Goal: Task Accomplishment & Management: Complete application form

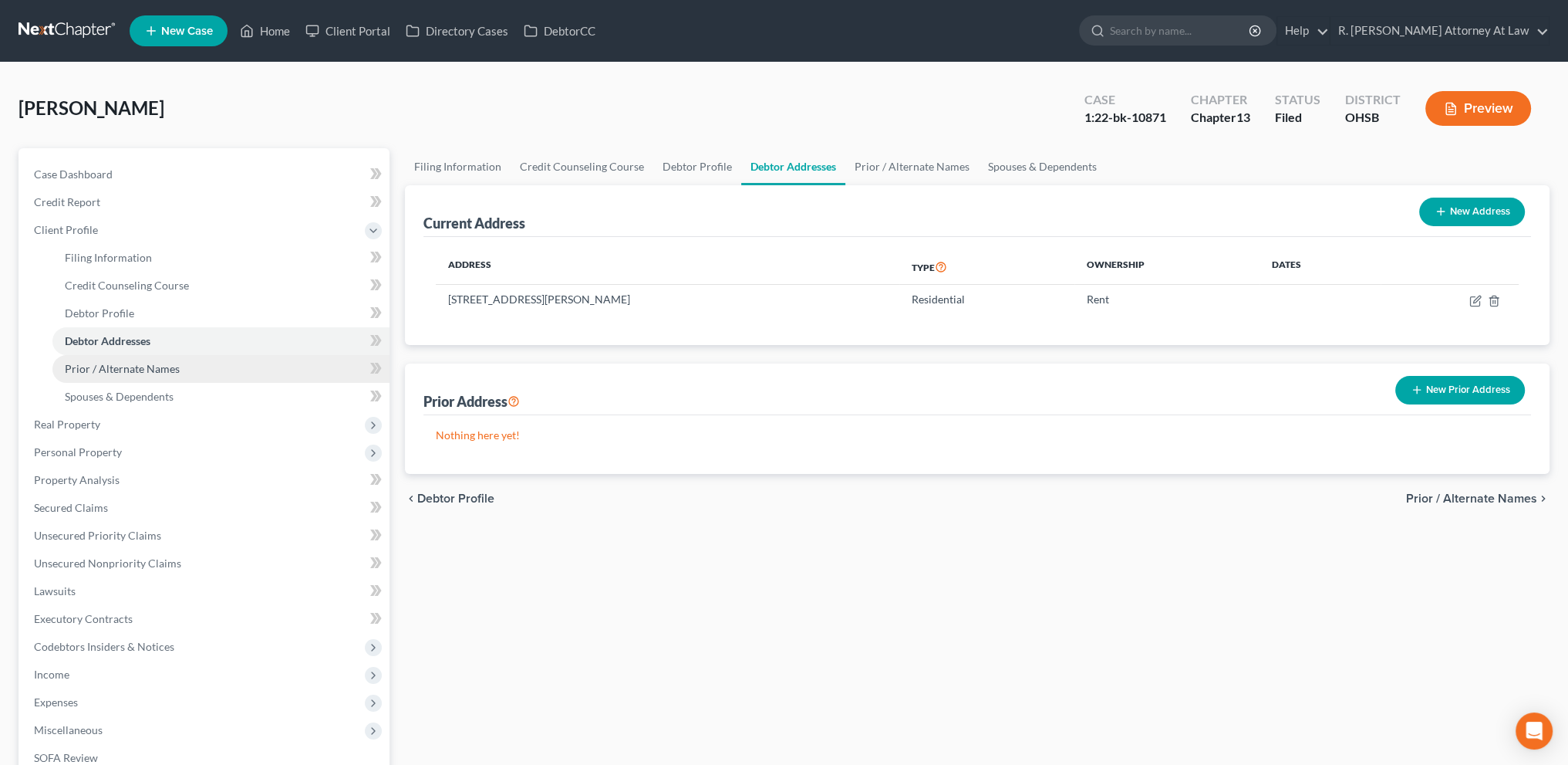
click at [138, 364] on span "Prior / Alternate Names" at bounding box center [122, 368] width 115 height 14
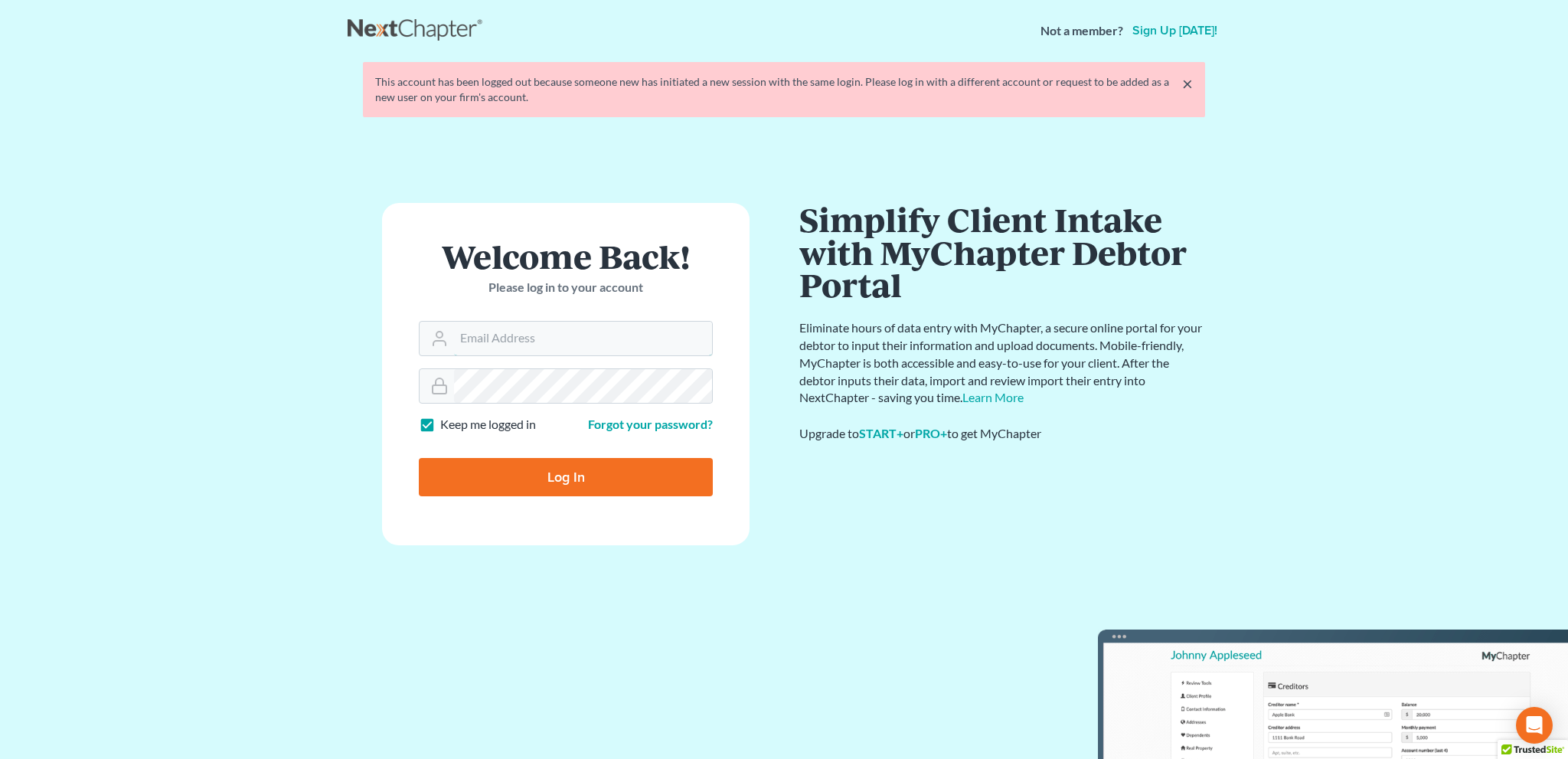
type input "[EMAIL_ADDRESS][DOMAIN_NAME]"
click at [606, 480] on input "Log In" at bounding box center [566, 476] width 294 height 39
type input "Thinking..."
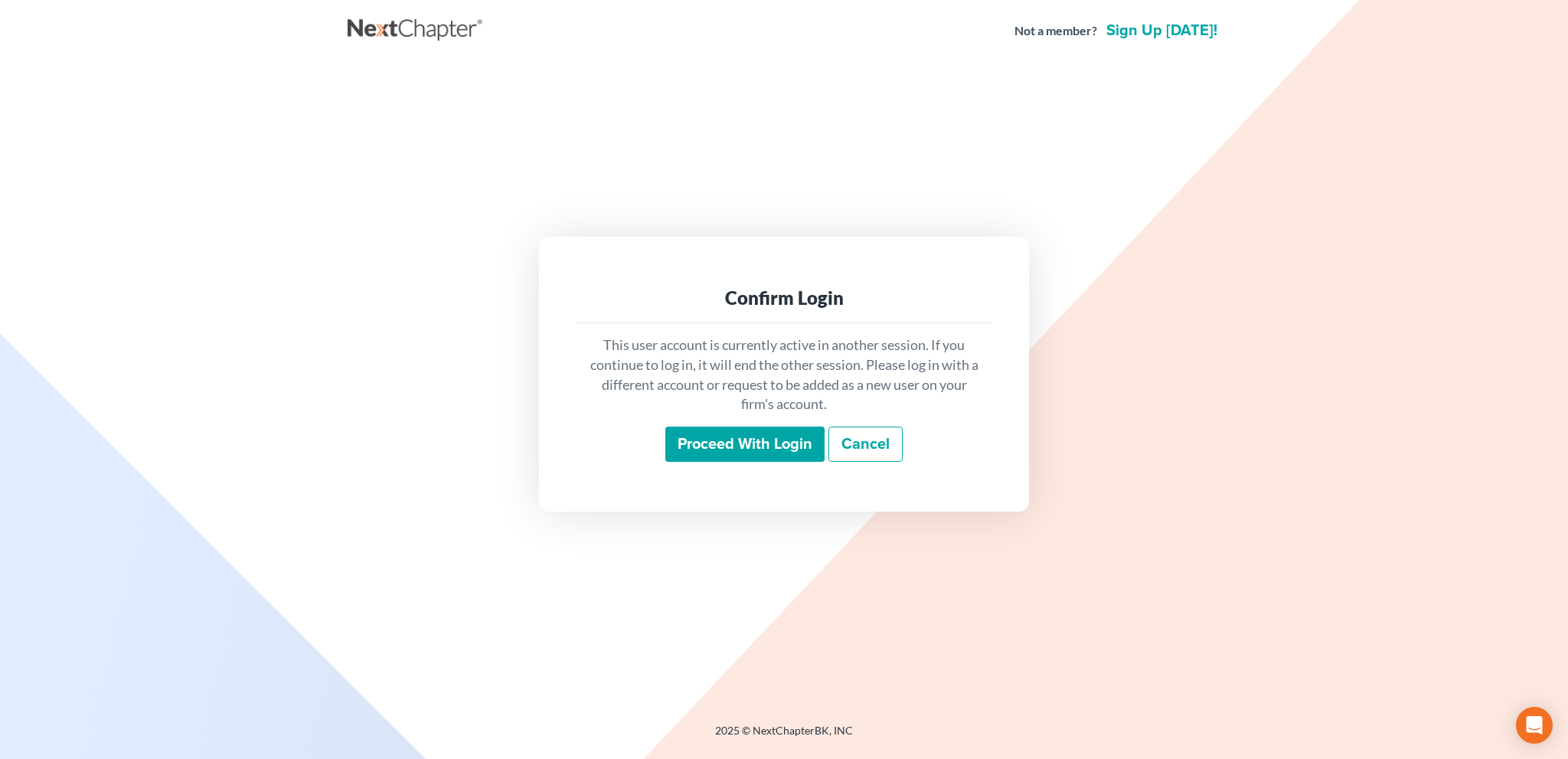
click at [726, 440] on input "Proceed with login" at bounding box center [745, 443] width 160 height 35
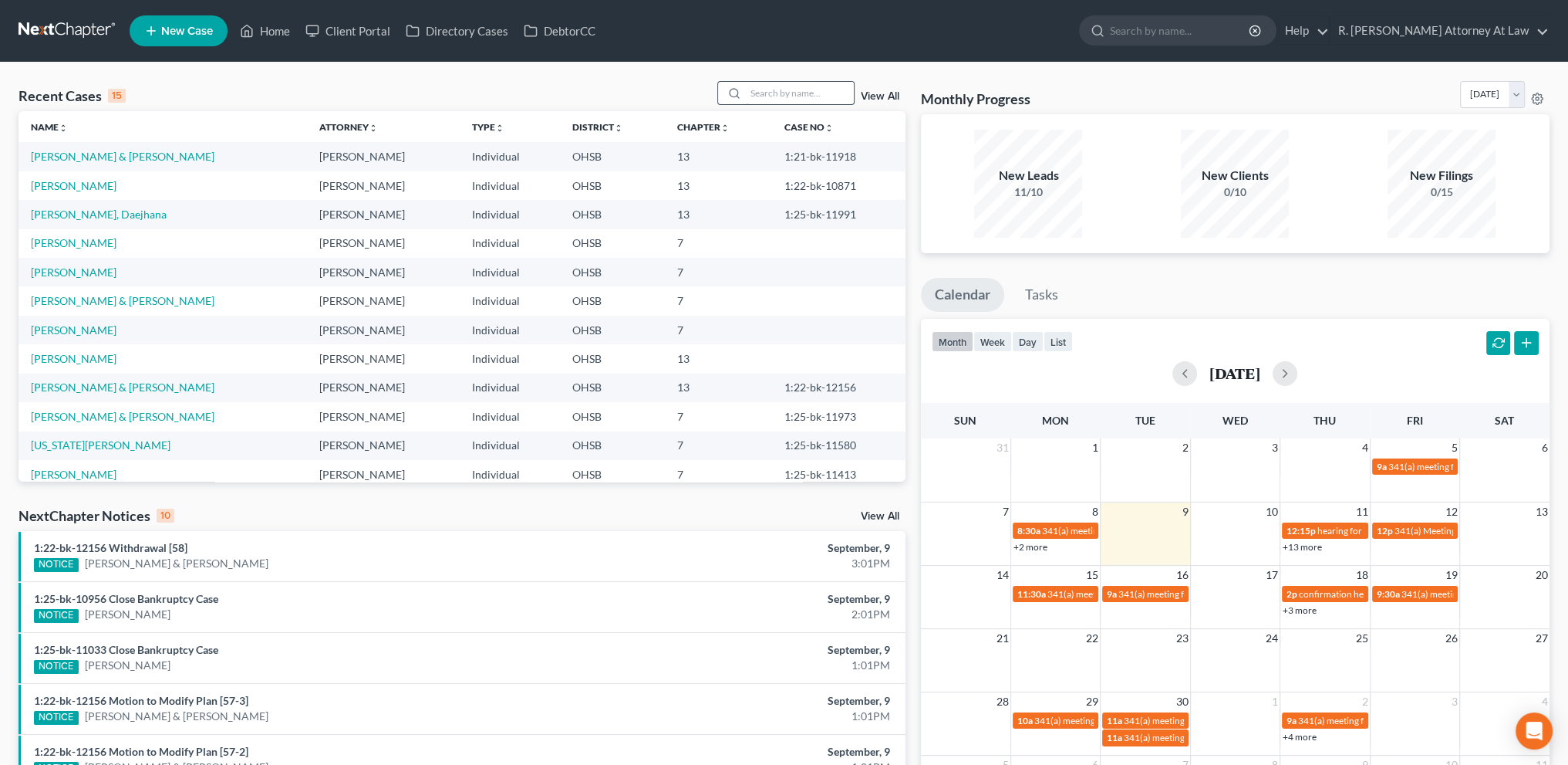
click at [784, 91] on input "search" at bounding box center [799, 92] width 108 height 23
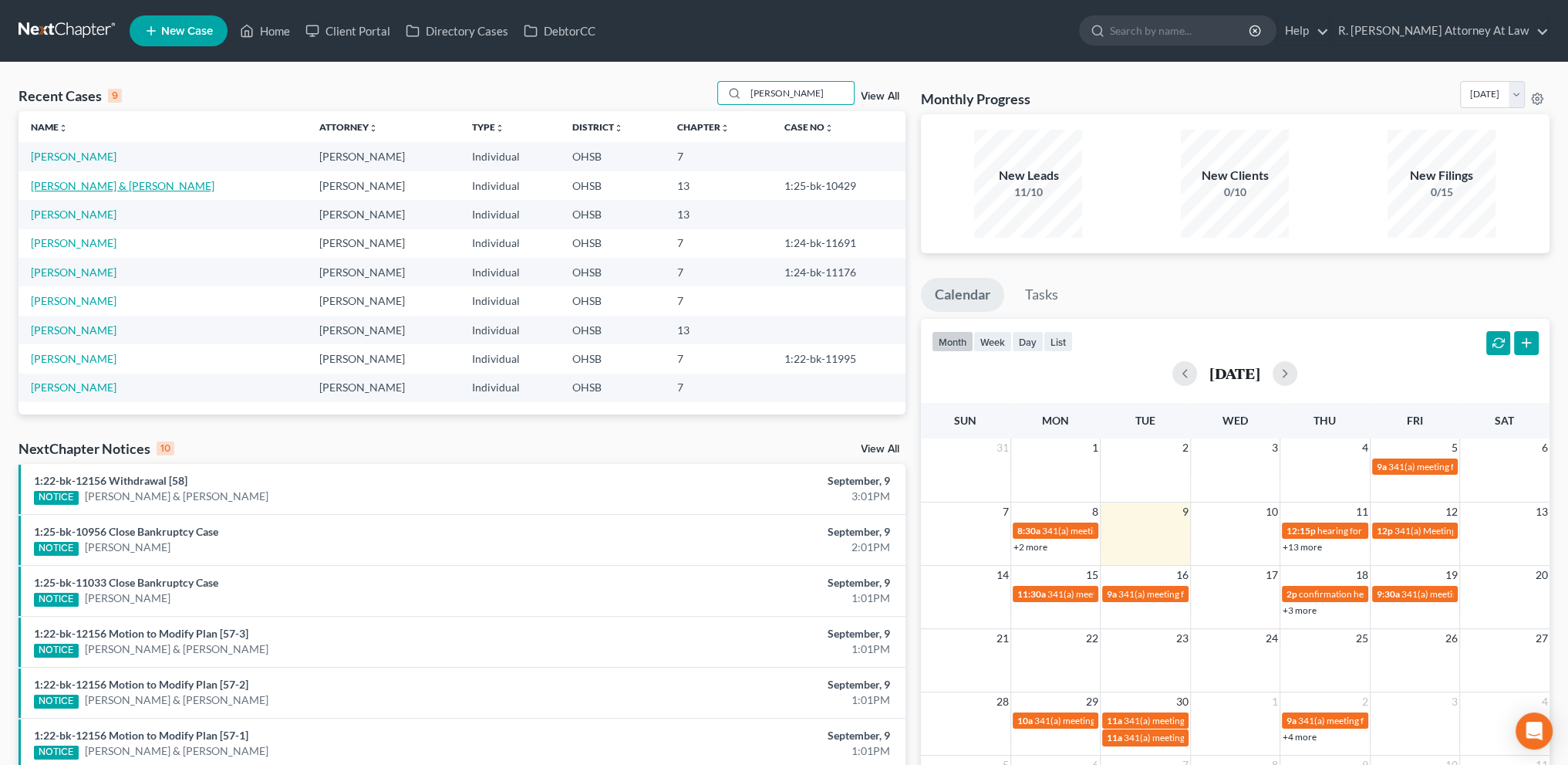
type input "davis"
click at [70, 180] on link "Davis, Anthony & LaTanya" at bounding box center [122, 185] width 183 height 14
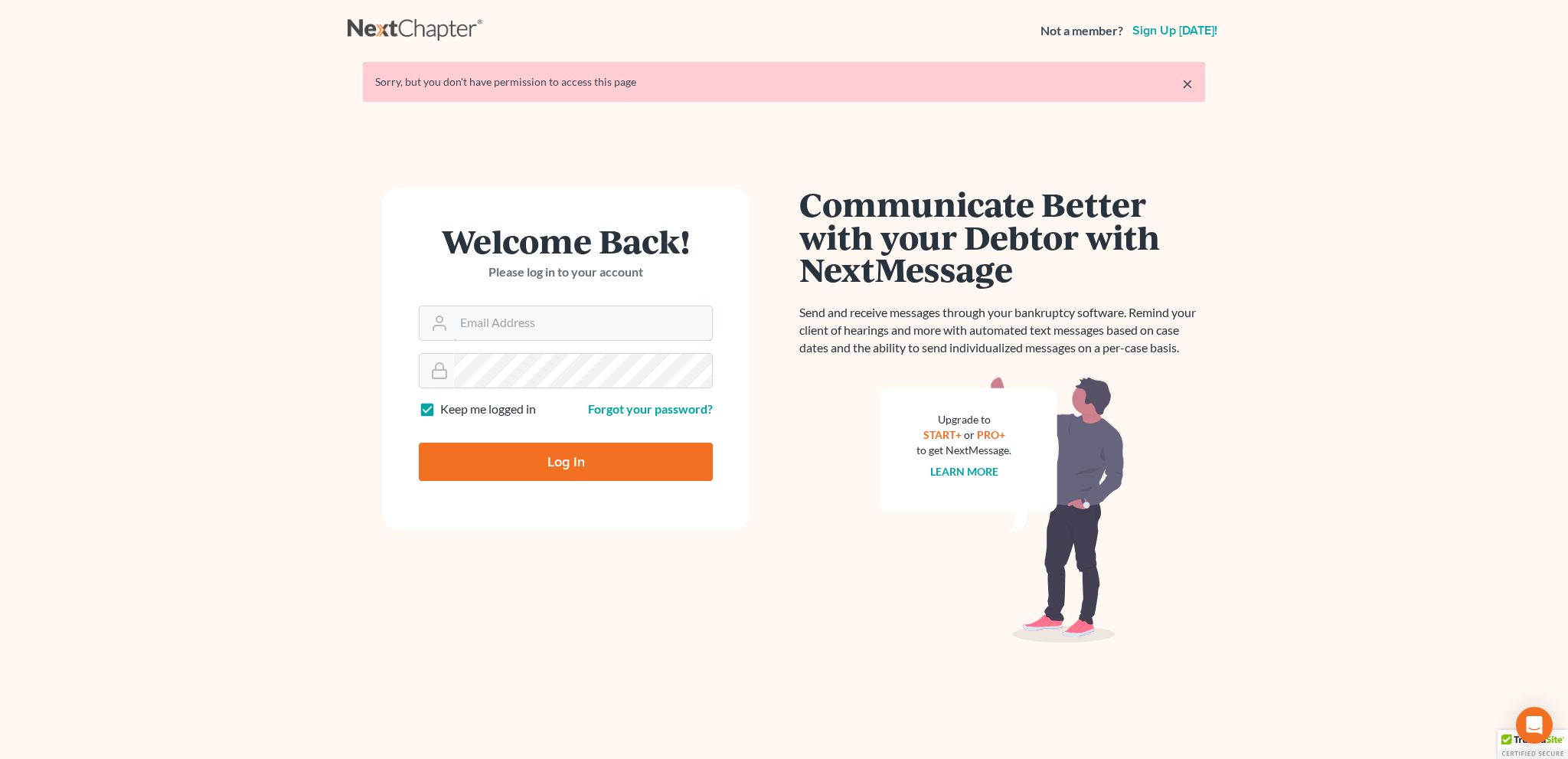
type input "[EMAIL_ADDRESS][DOMAIN_NAME]"
click at [554, 450] on input "Log In" at bounding box center [566, 461] width 294 height 39
type input "Thinking..."
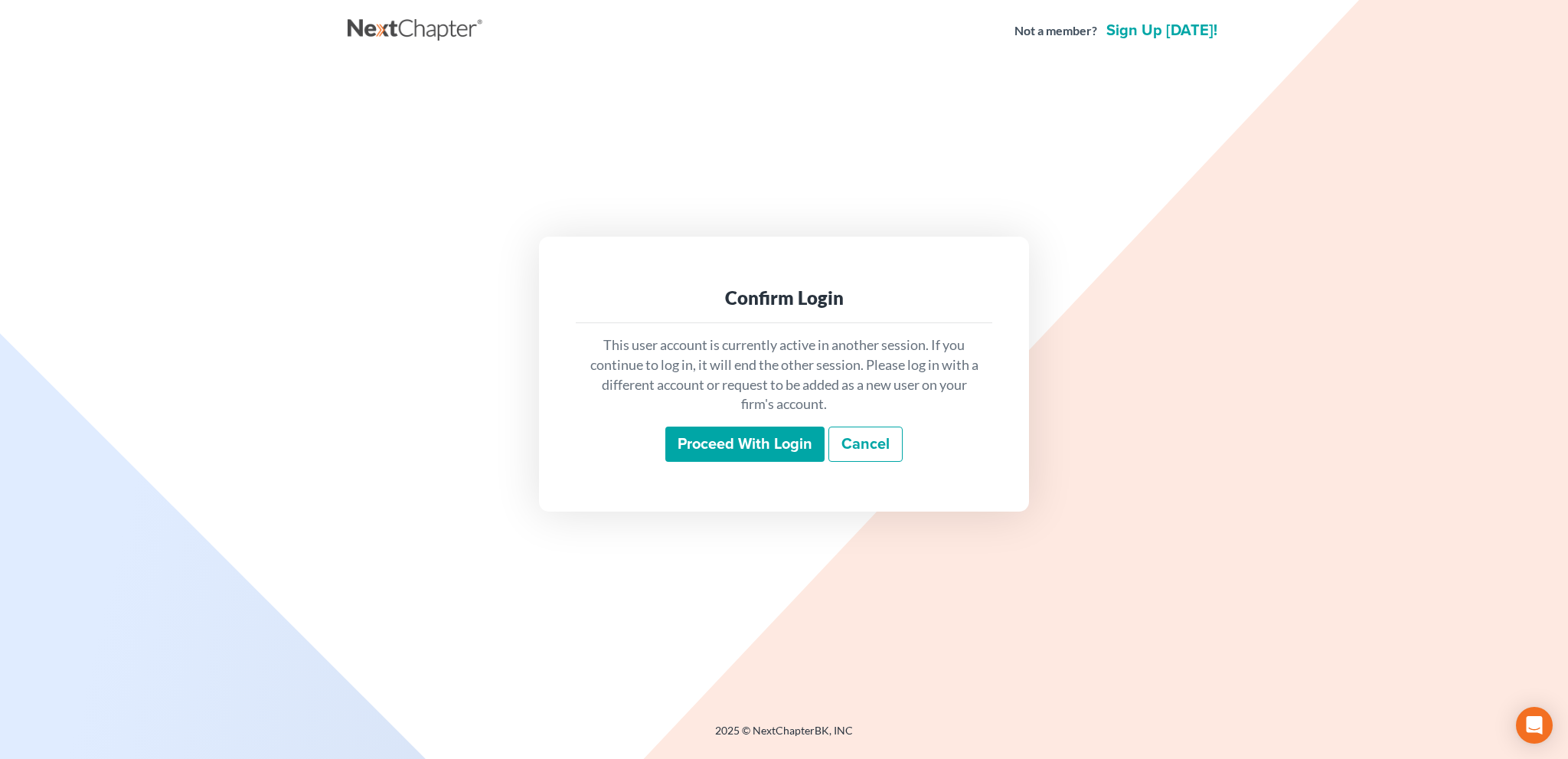
click at [741, 443] on input "Proceed with login" at bounding box center [745, 443] width 160 height 35
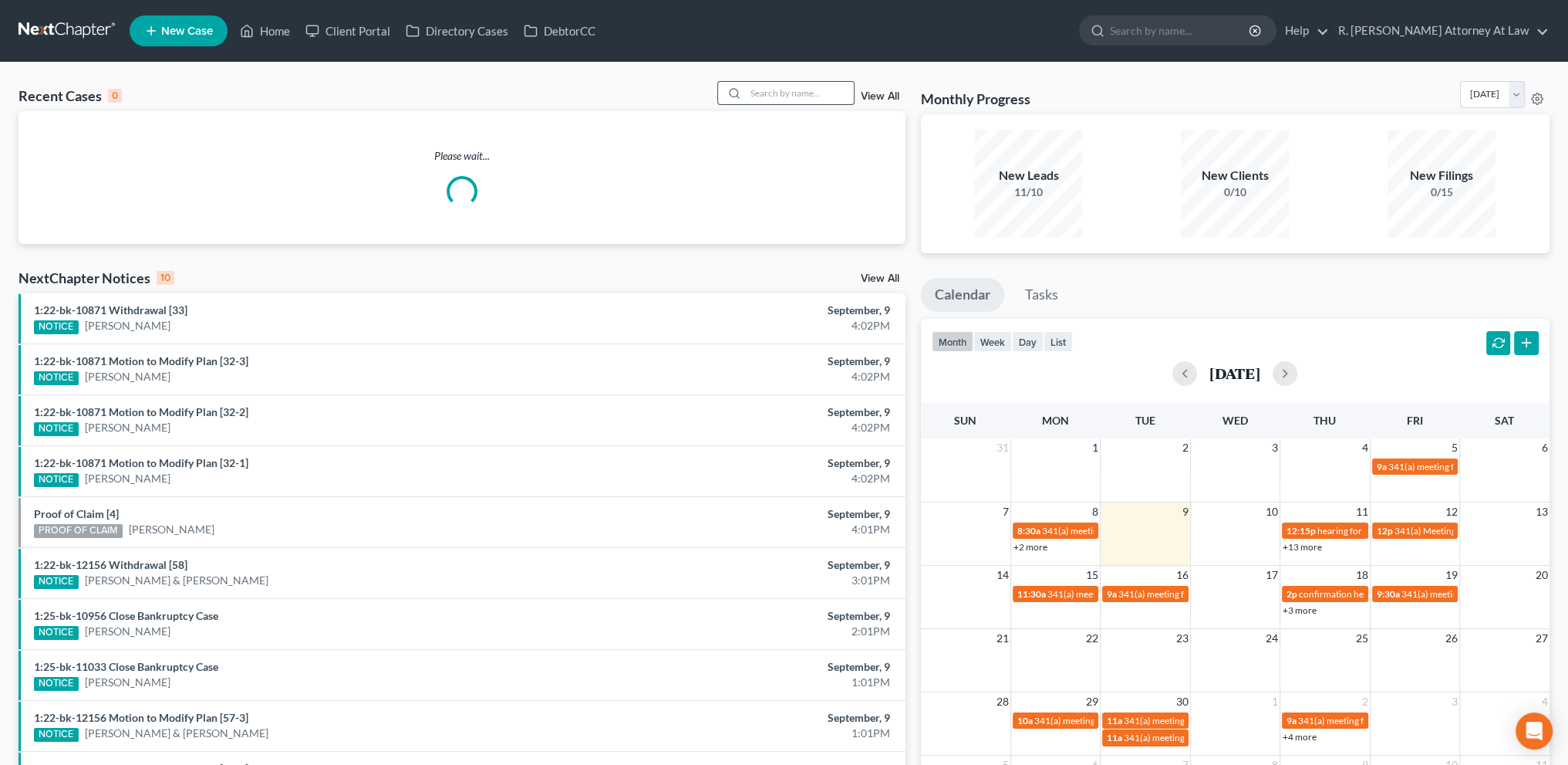
click at [762, 89] on input "search" at bounding box center [799, 92] width 108 height 23
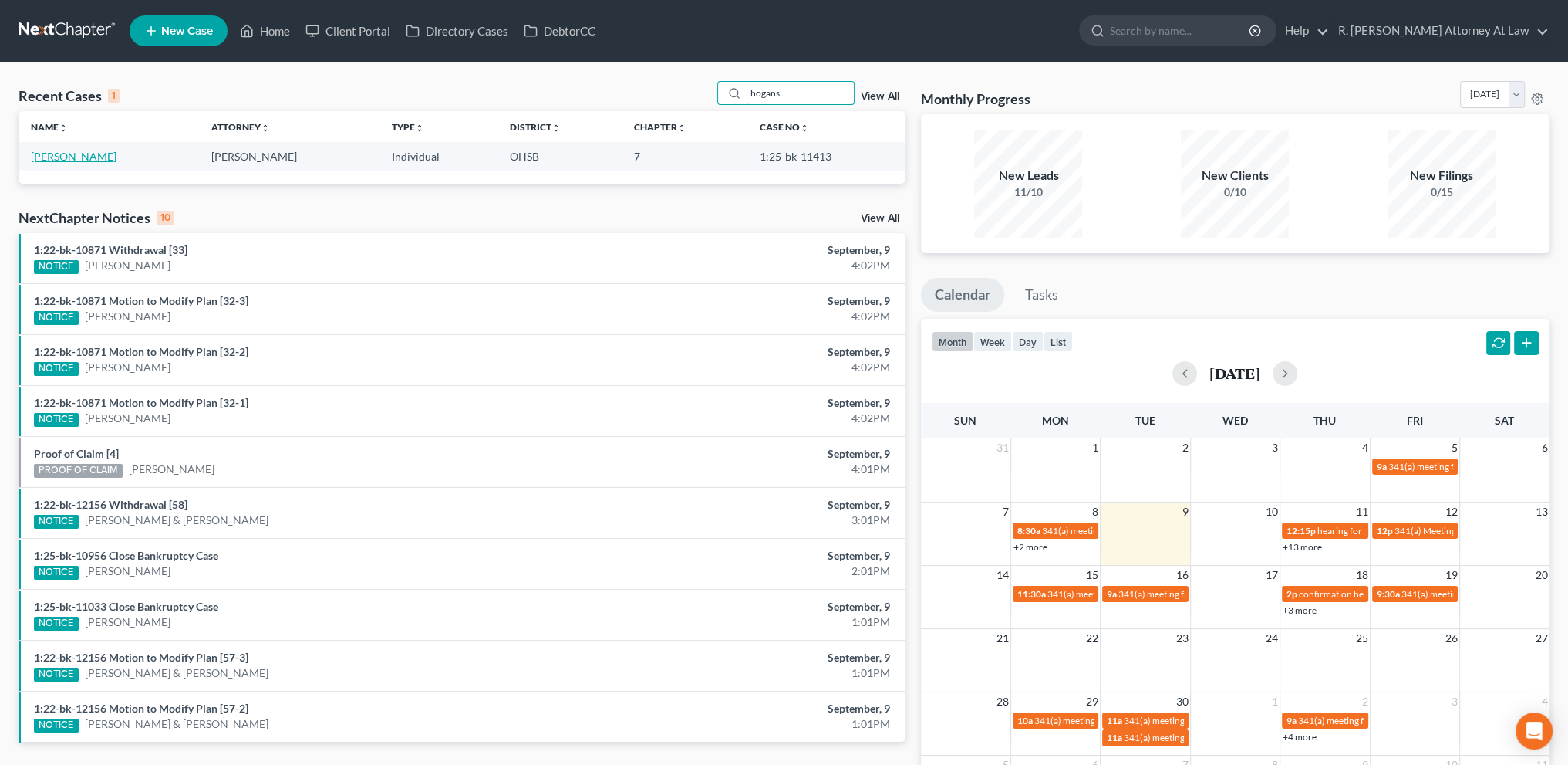
type input "hogans"
click at [59, 158] on link "[PERSON_NAME]" at bounding box center [73, 156] width 86 height 14
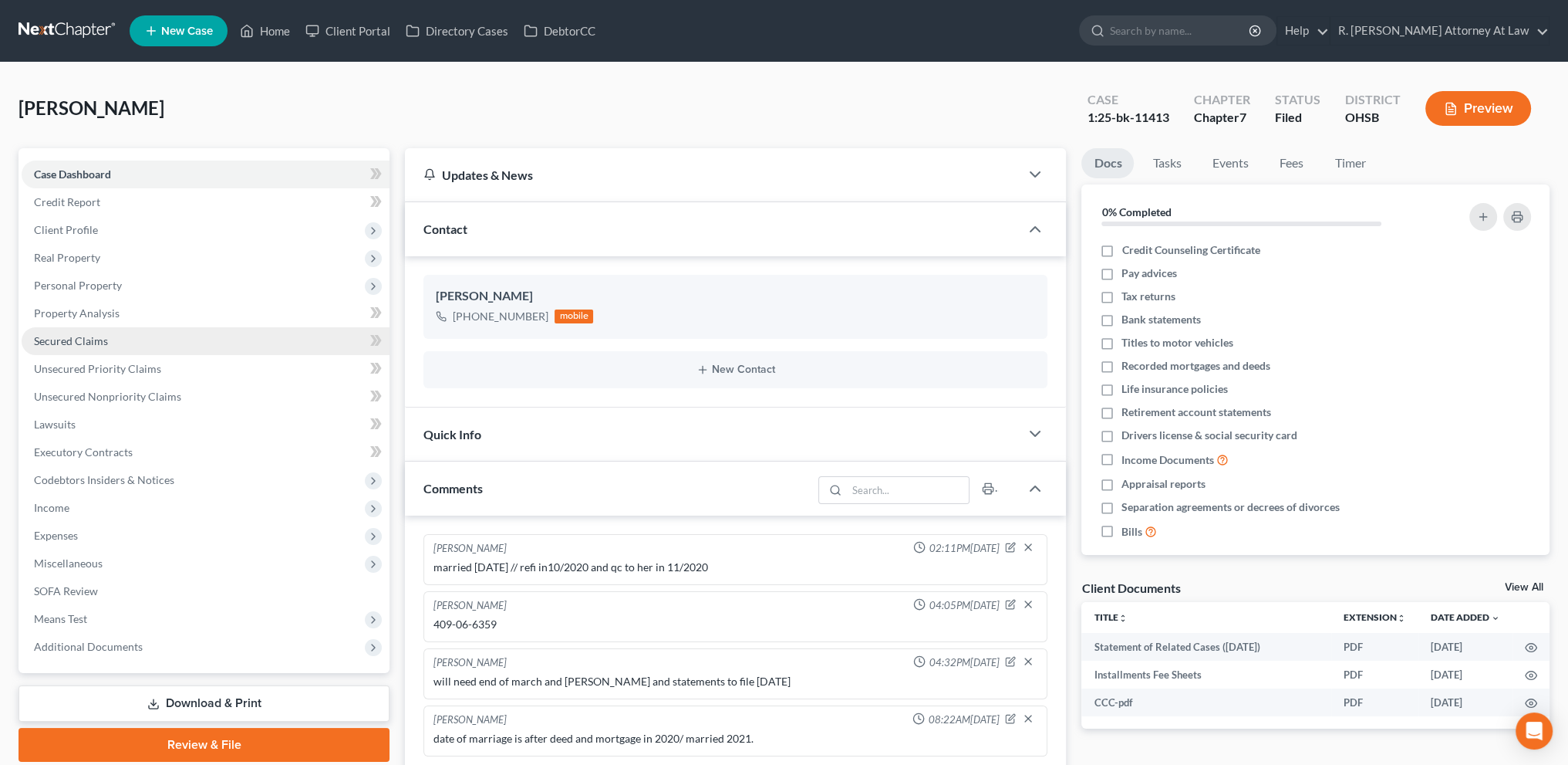
click at [76, 342] on span "Secured Claims" at bounding box center [71, 341] width 74 height 14
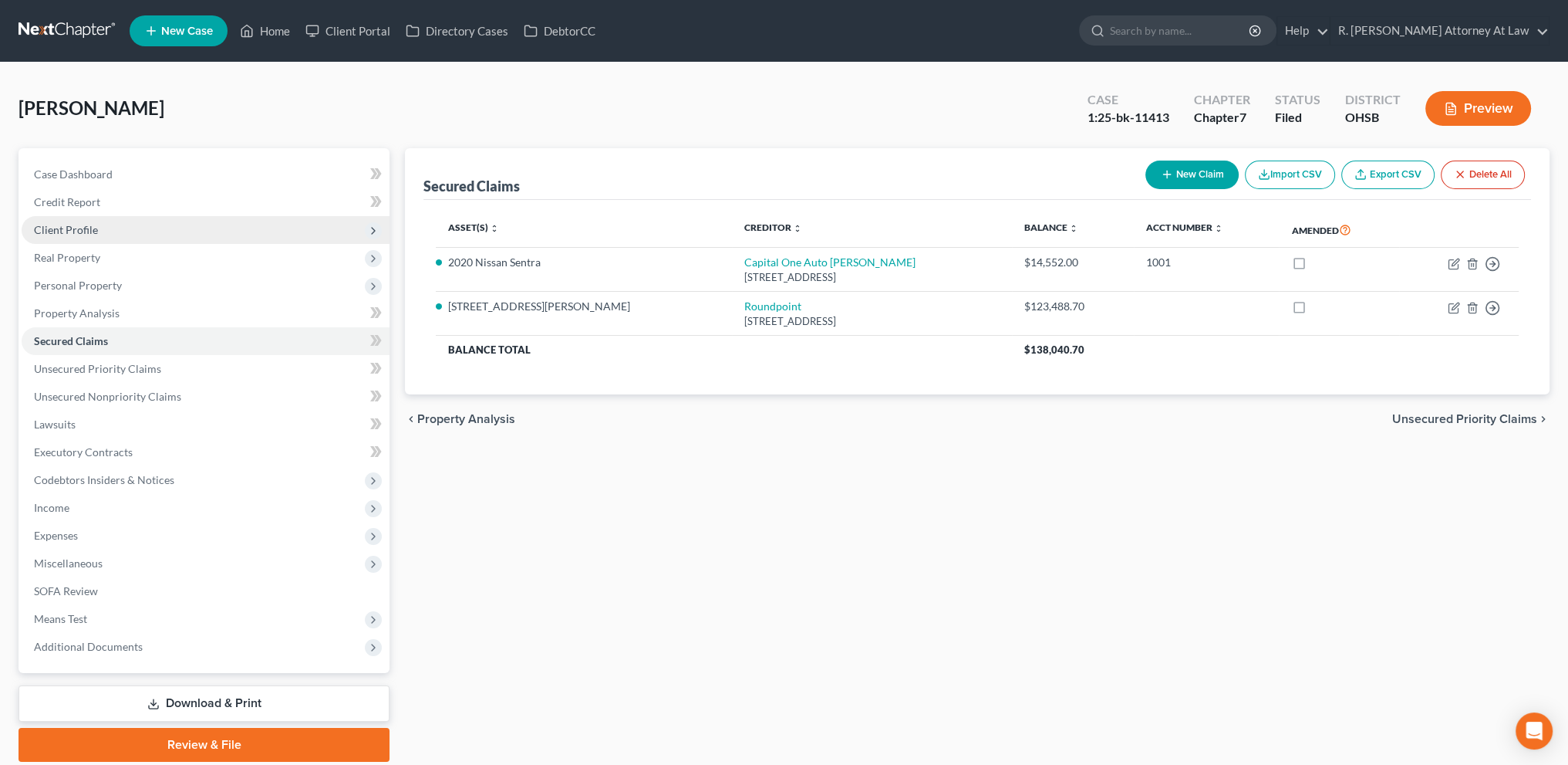
click at [69, 226] on span "Client Profile" at bounding box center [66, 230] width 64 height 14
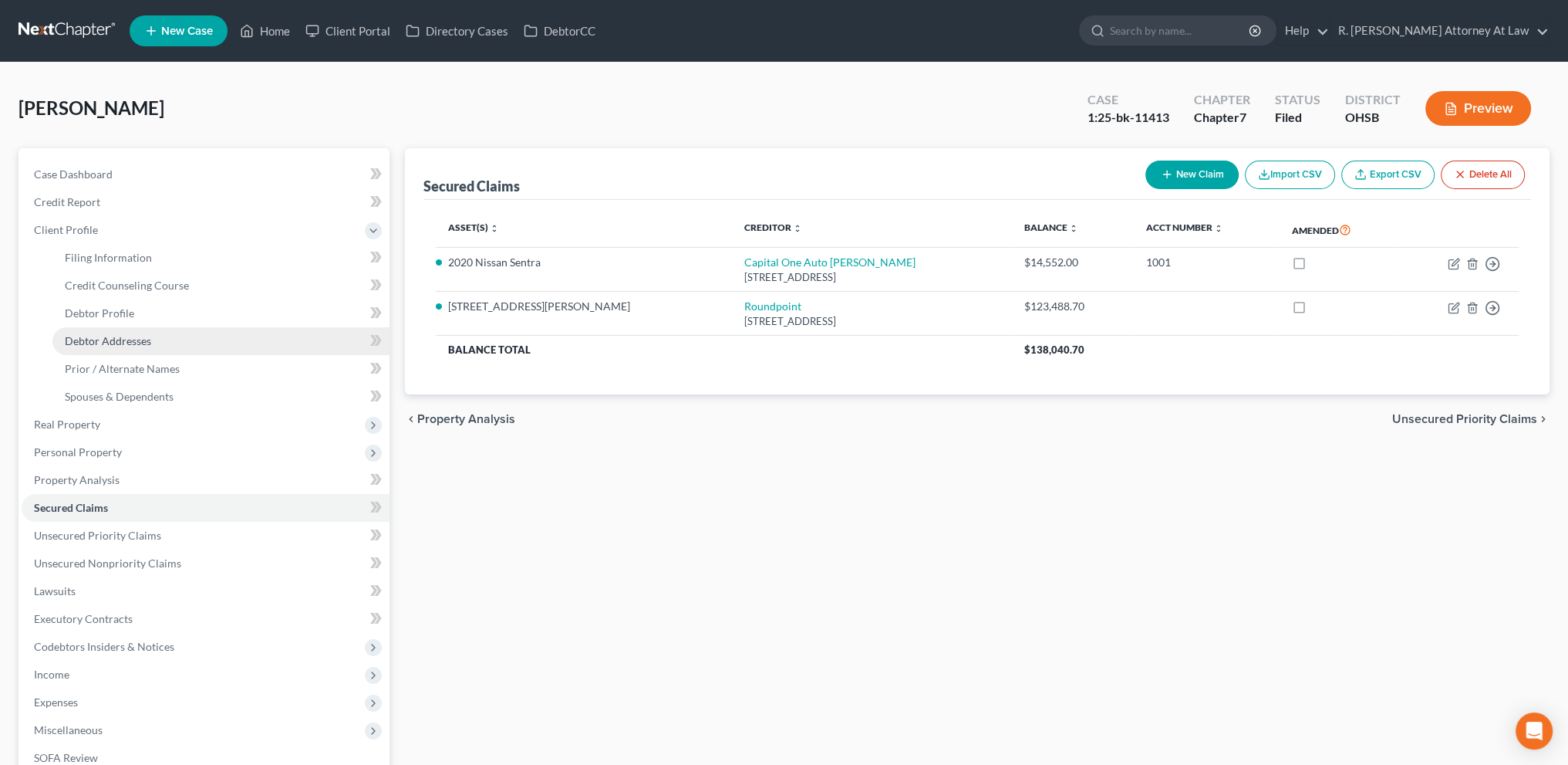
click at [87, 338] on span "Debtor Addresses" at bounding box center [108, 341] width 87 height 14
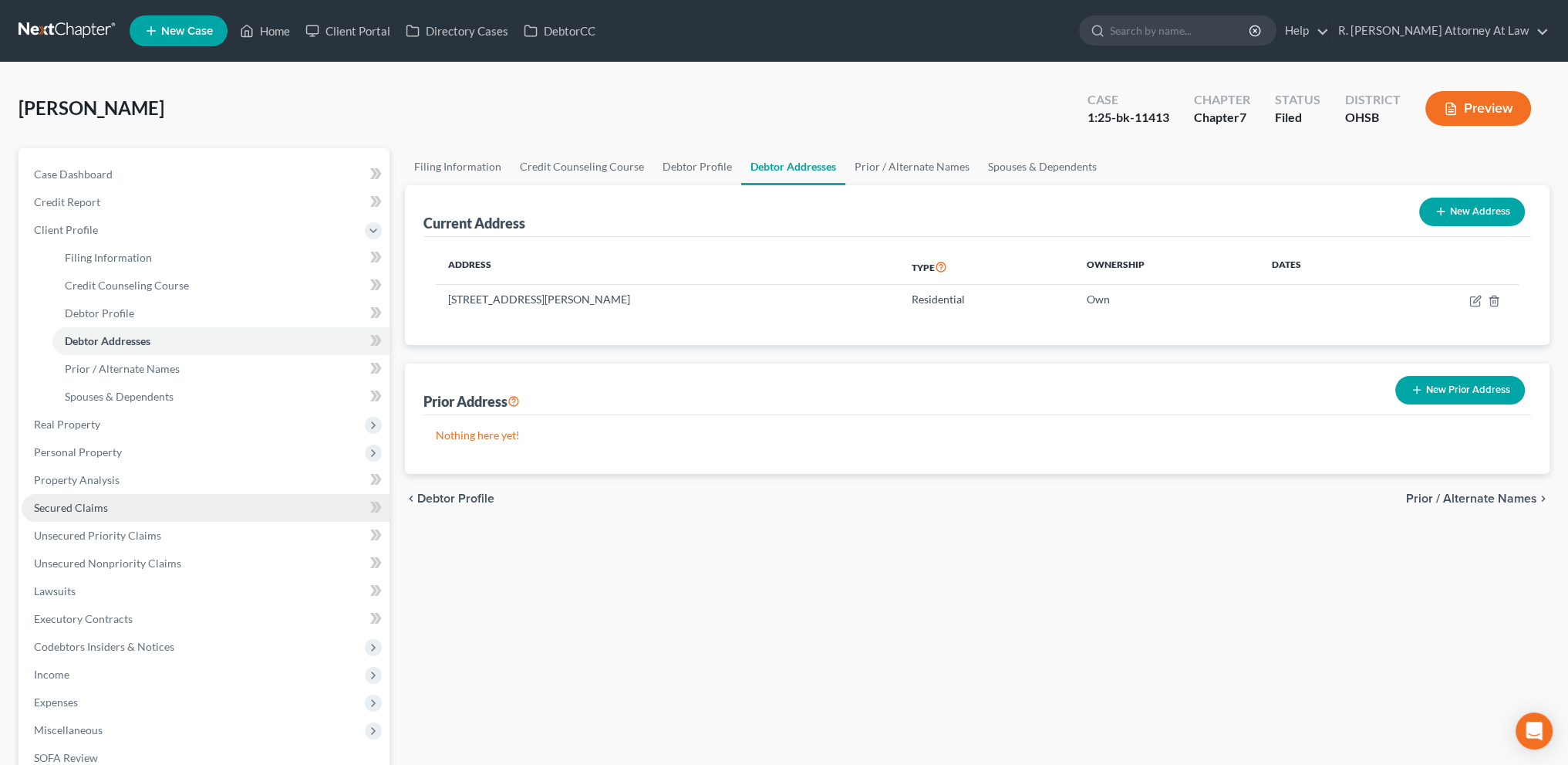
click at [91, 507] on span "Secured Claims" at bounding box center [71, 507] width 74 height 14
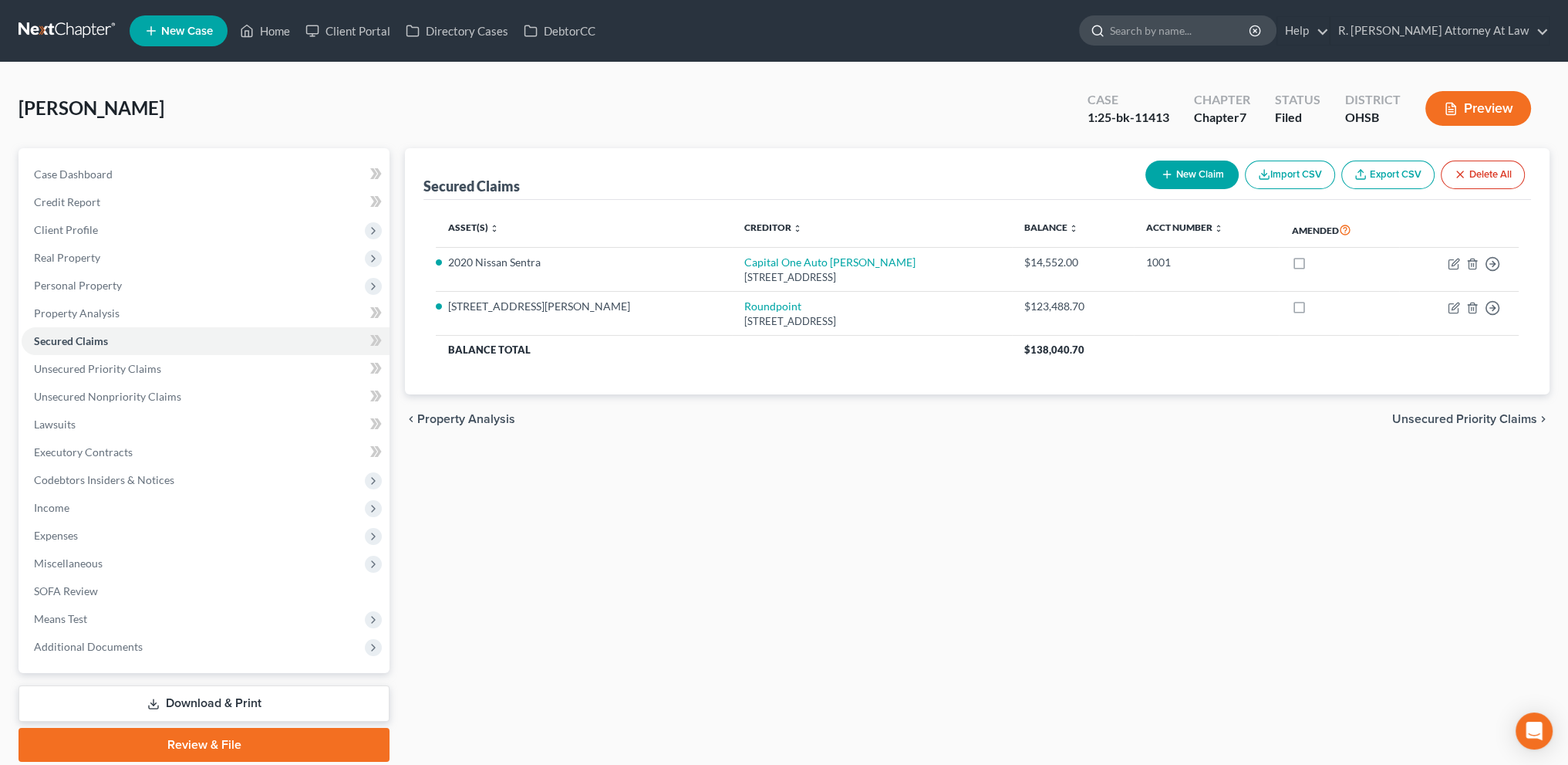
click at [1165, 38] on input "search" at bounding box center [1180, 31] width 141 height 29
type input "dews"
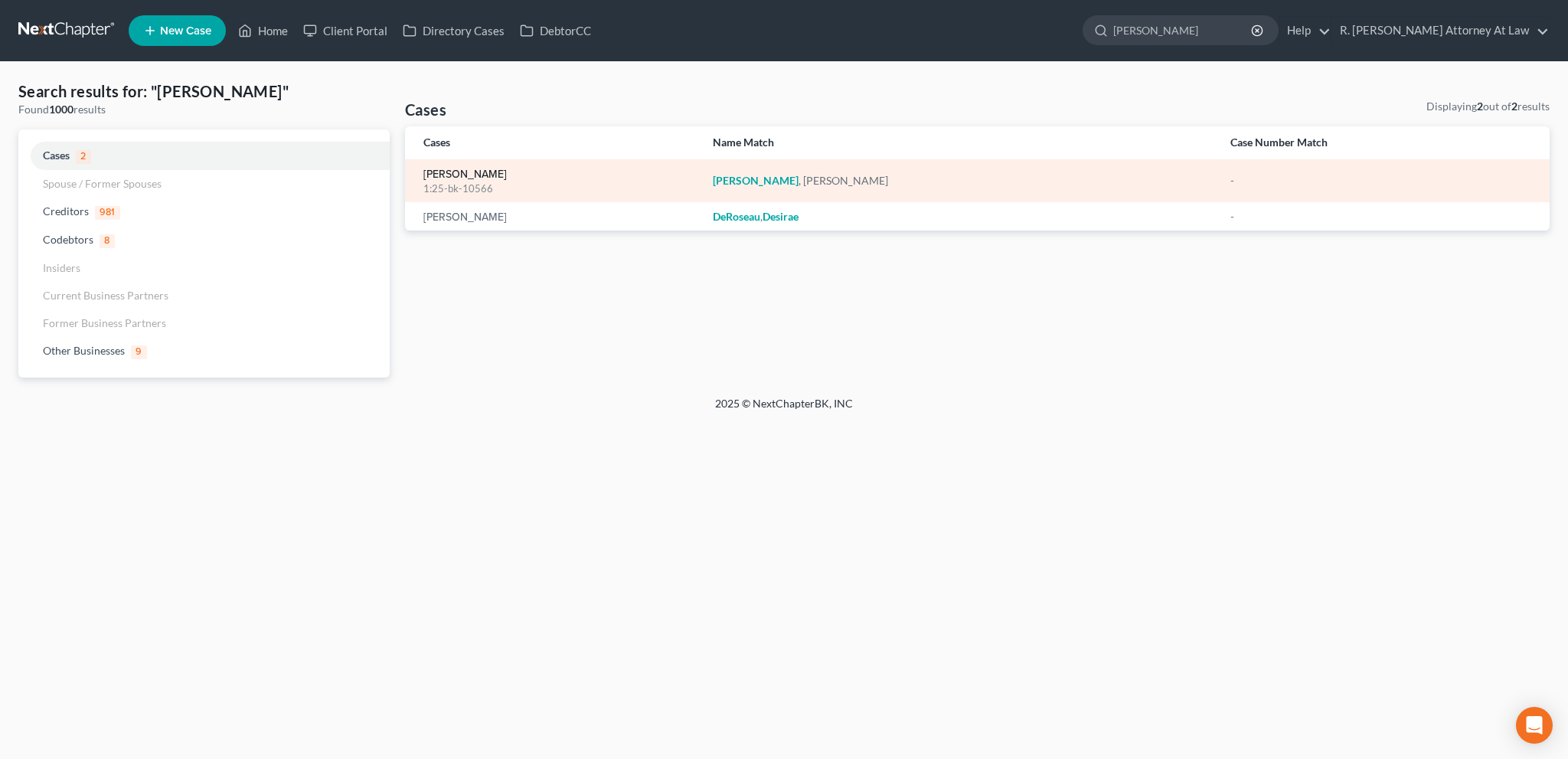
click at [436, 170] on link "Dews, Linda" at bounding box center [465, 175] width 83 height 11
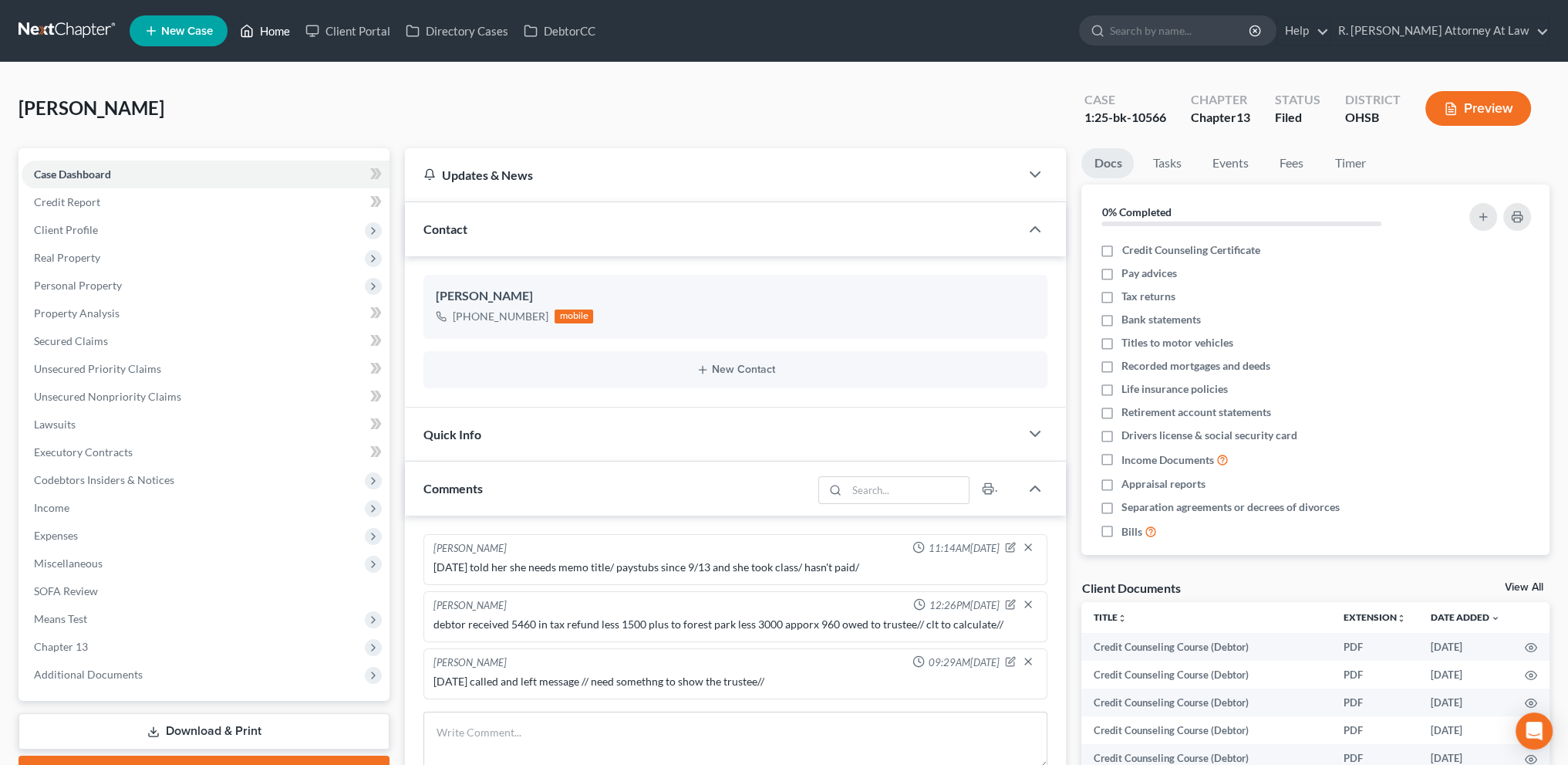
click at [276, 25] on link "Home" at bounding box center [265, 31] width 66 height 28
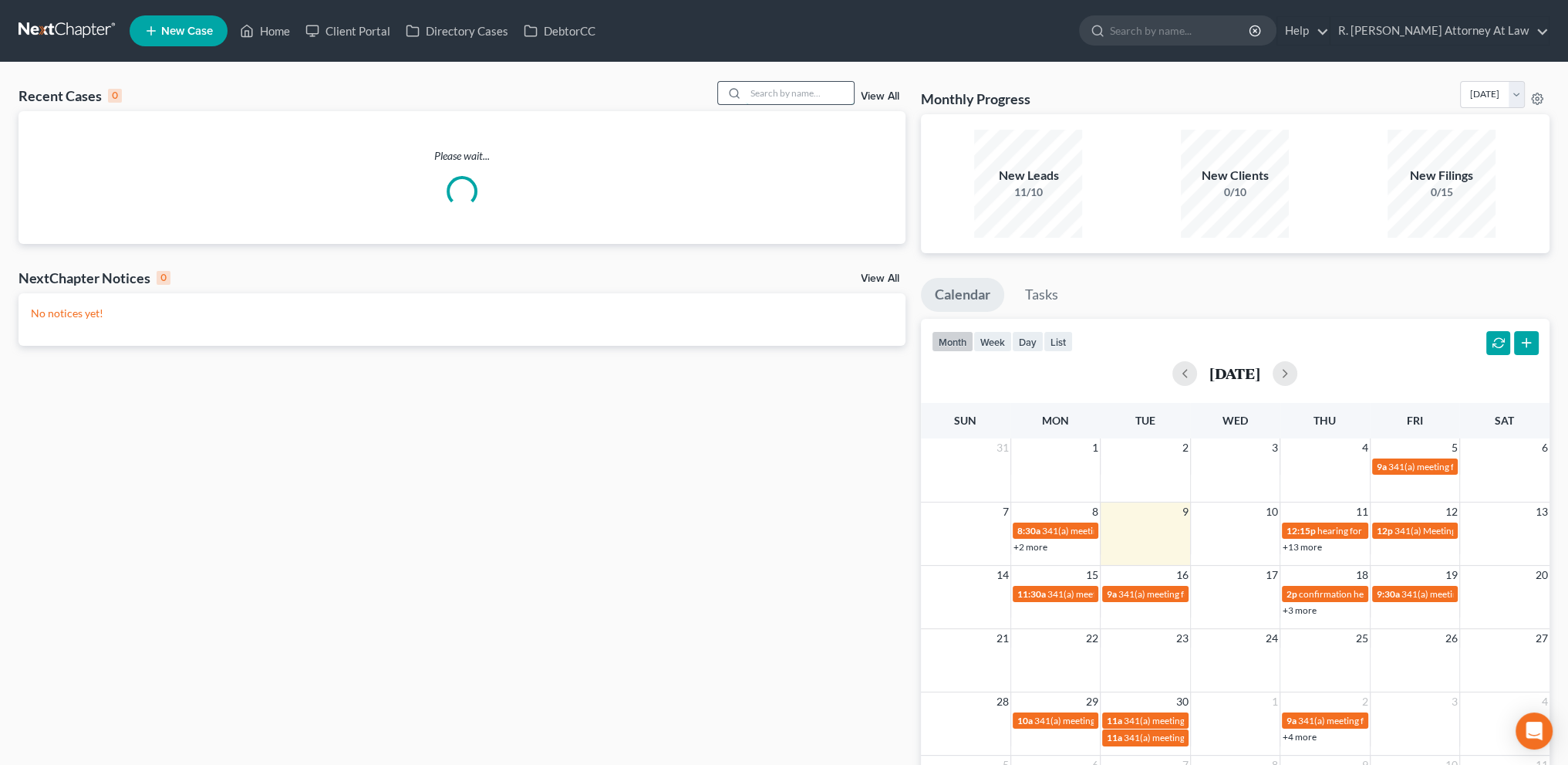
click at [756, 94] on input "search" at bounding box center [799, 92] width 108 height 23
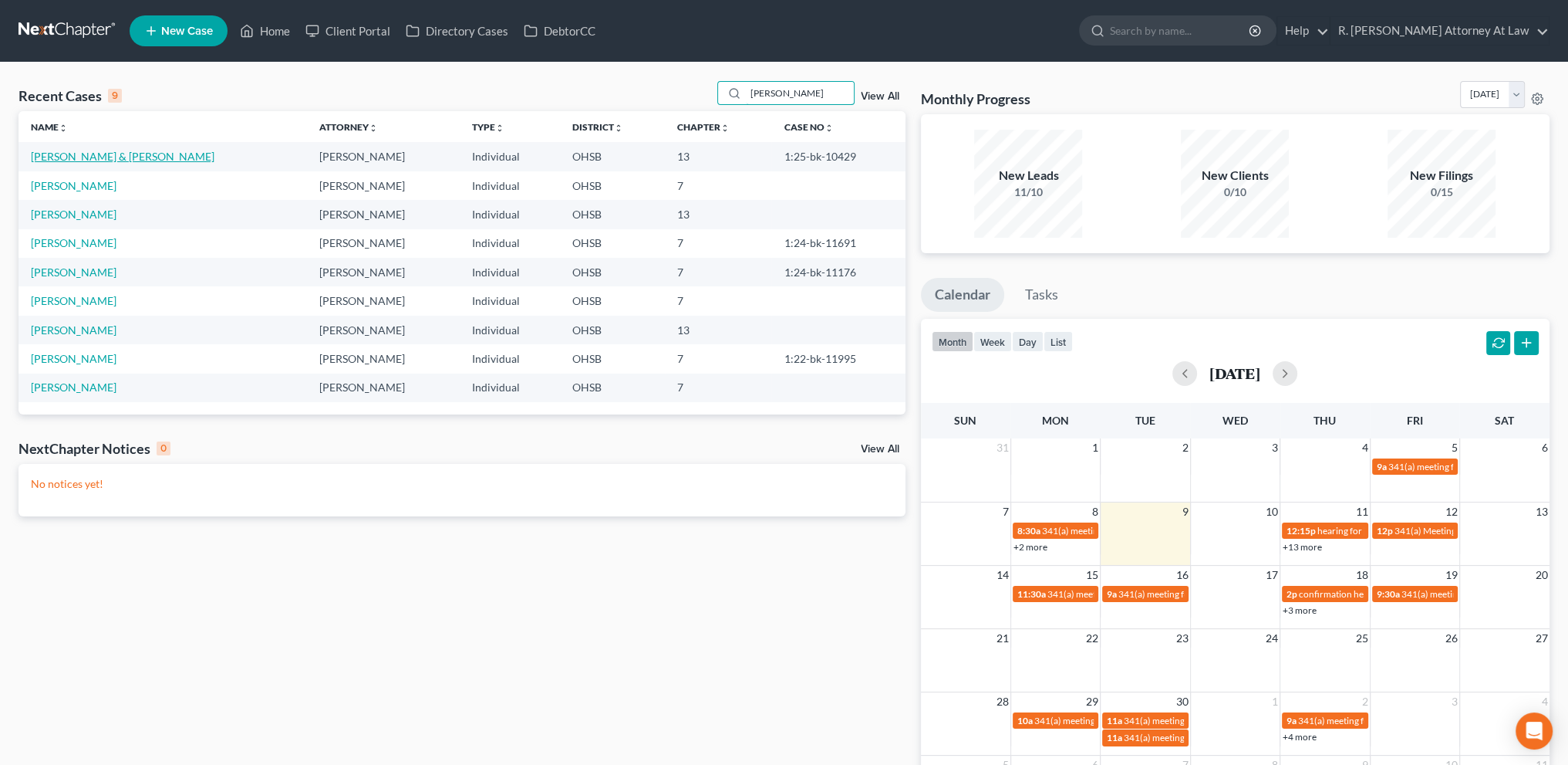
type input "davis"
click at [98, 154] on link "Davis, Anthony & LaTanya" at bounding box center [122, 156] width 183 height 14
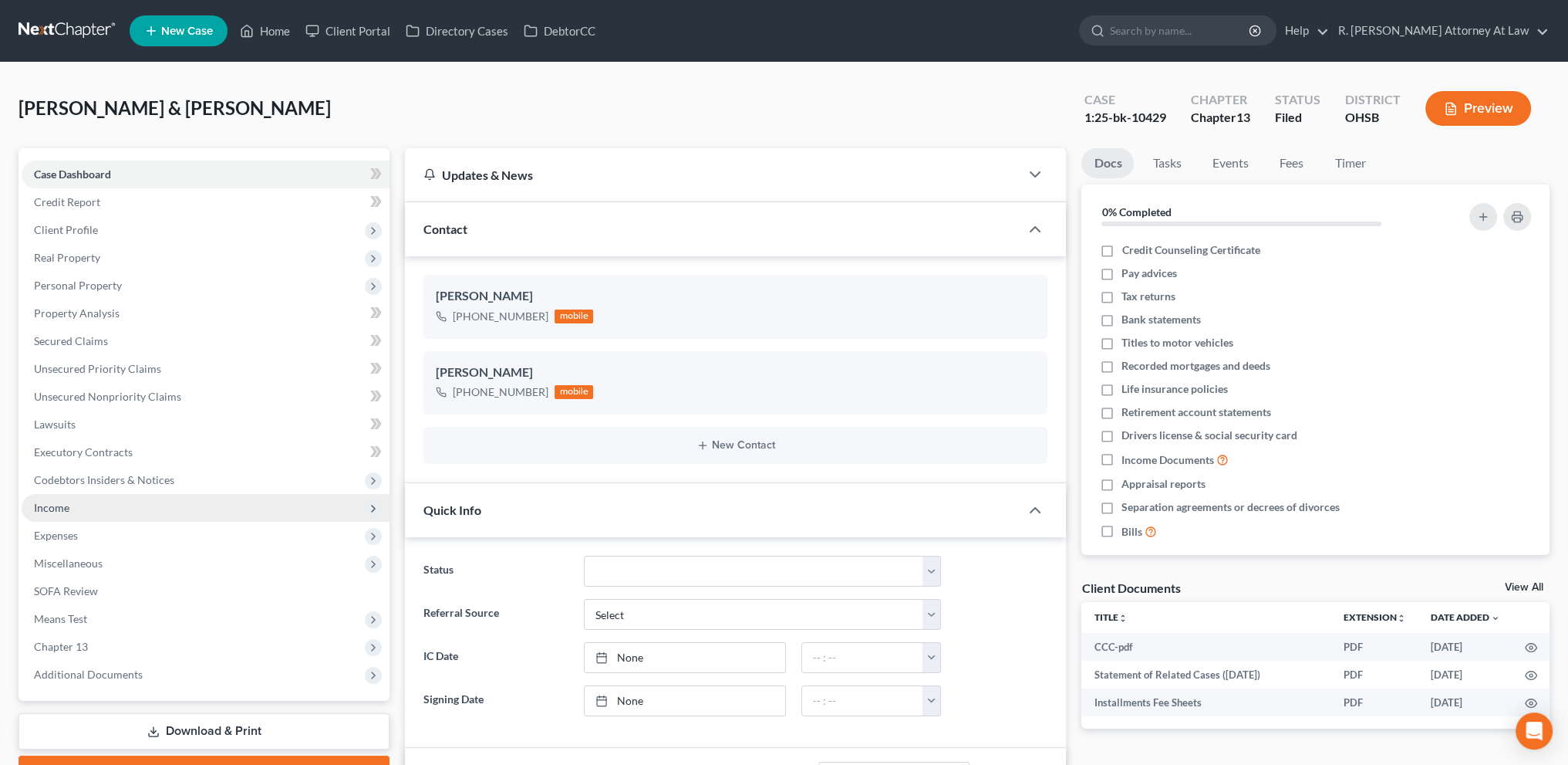
click at [47, 503] on span "Income" at bounding box center [52, 507] width 35 height 14
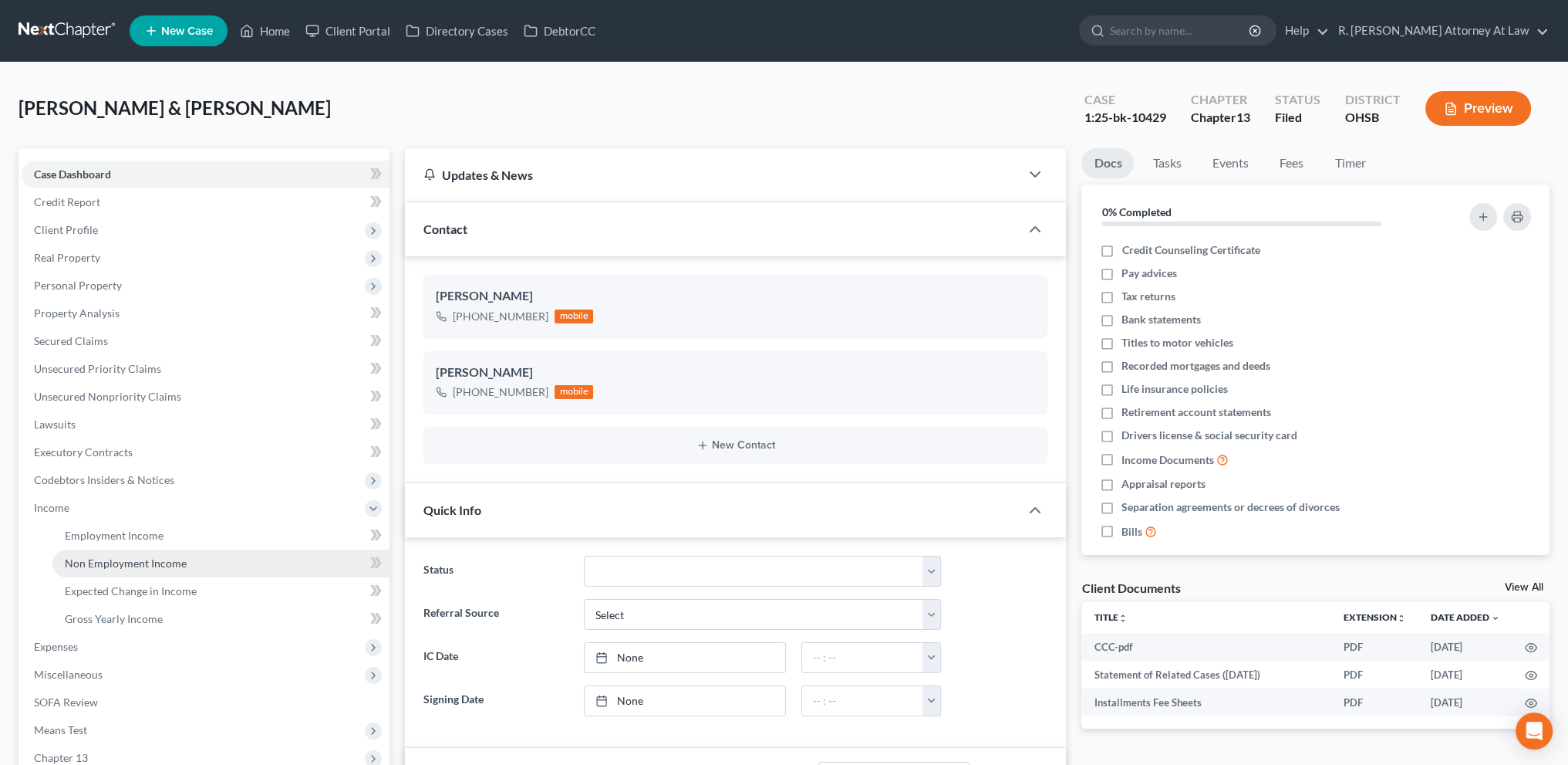
click at [88, 565] on span "Non Employment Income" at bounding box center [126, 562] width 122 height 14
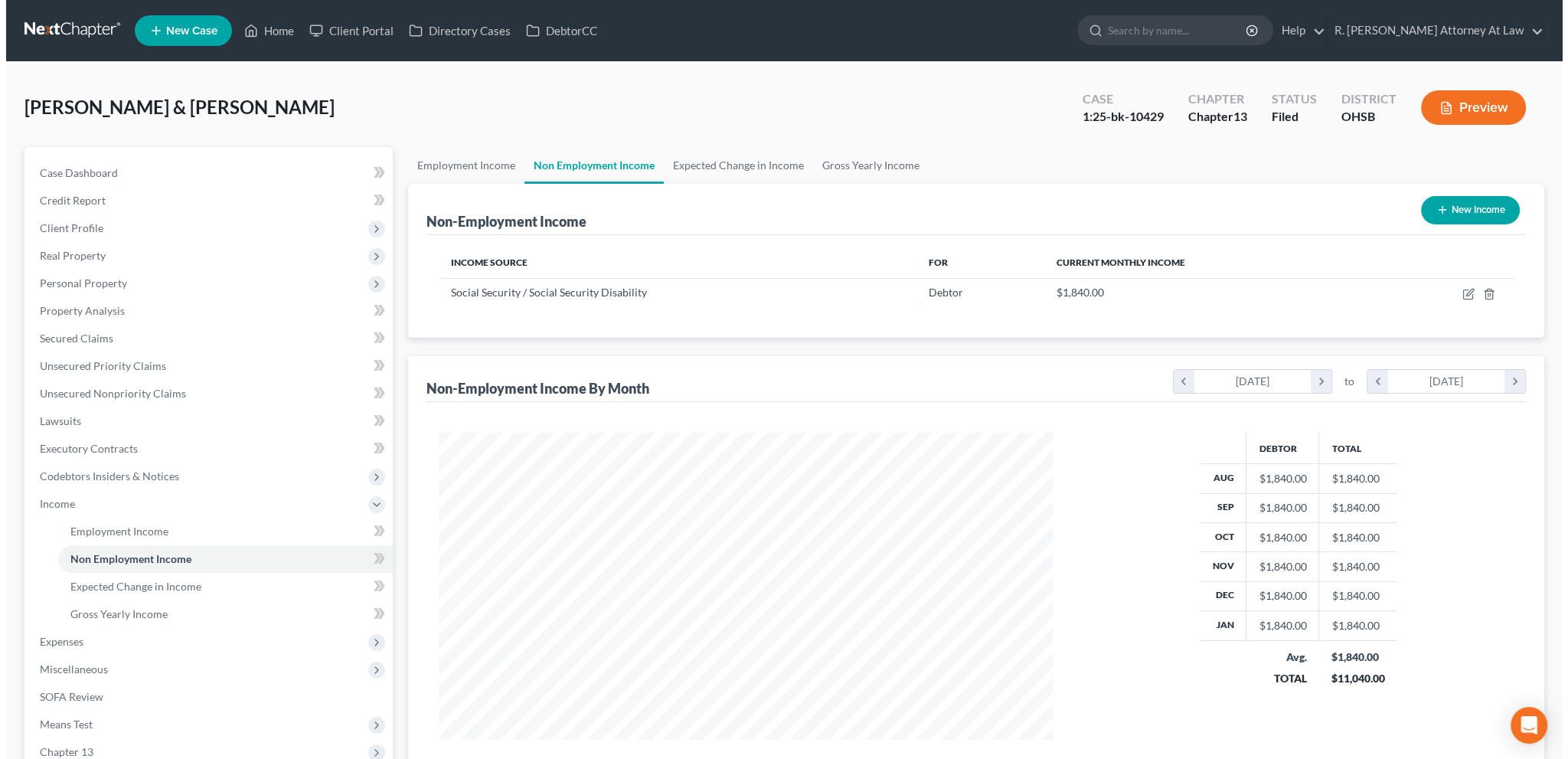
scroll to position [307, 644]
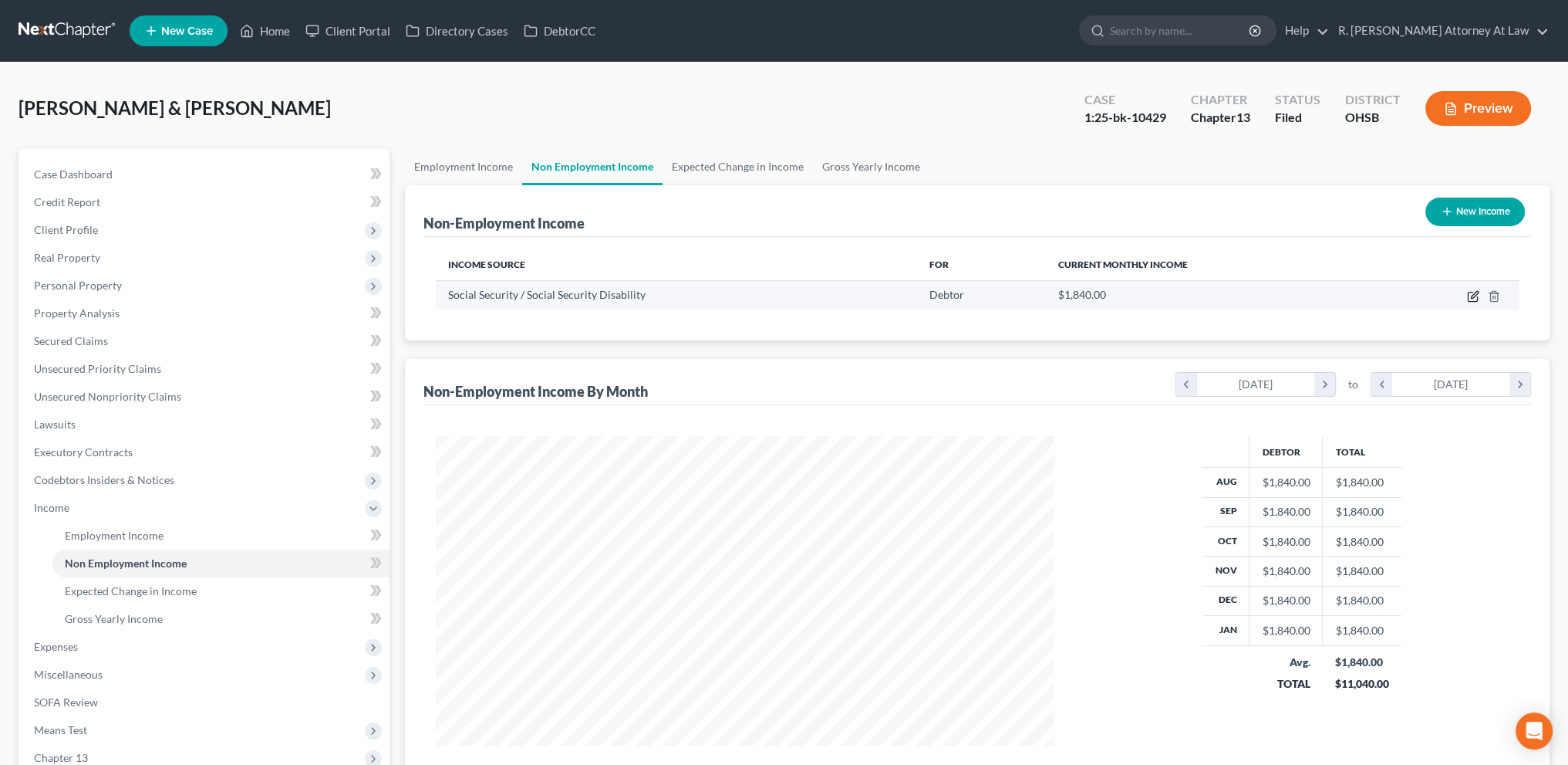
click at [1474, 294] on icon "button" at bounding box center [1473, 297] width 13 height 13
select select "4"
select select "0"
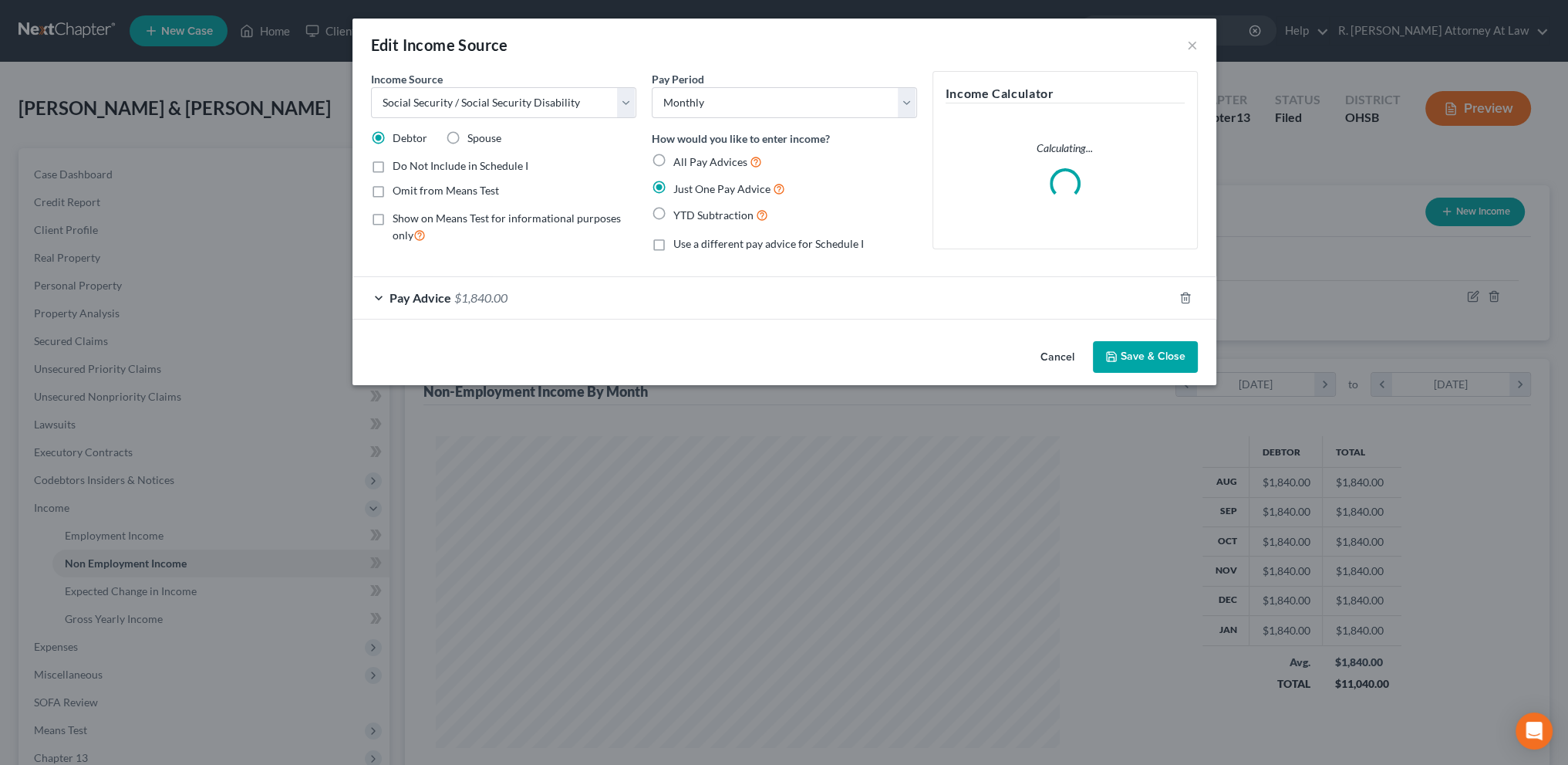
scroll to position [312, 654]
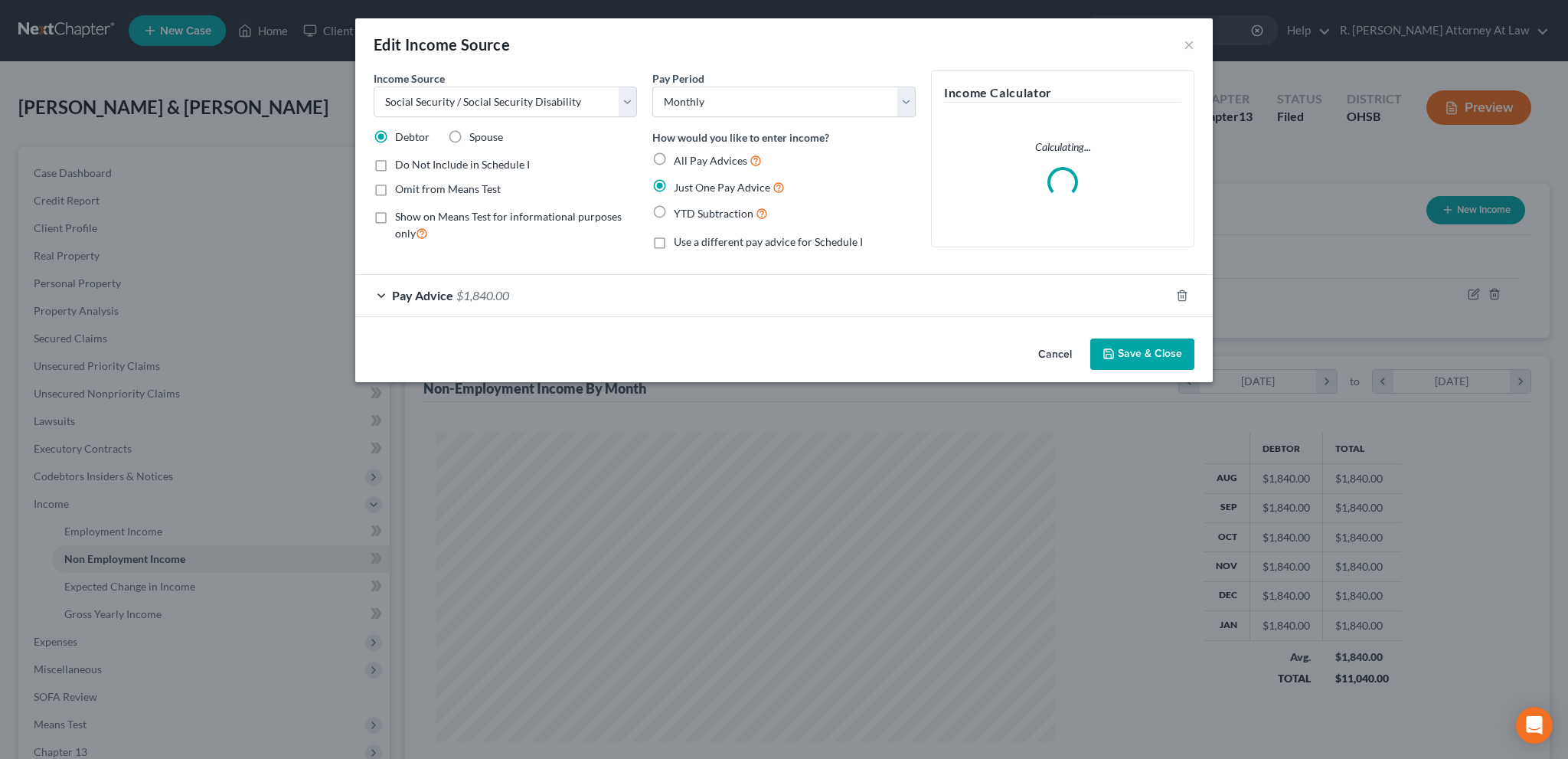
click at [1128, 352] on button "Save & Close" at bounding box center [1142, 354] width 104 height 32
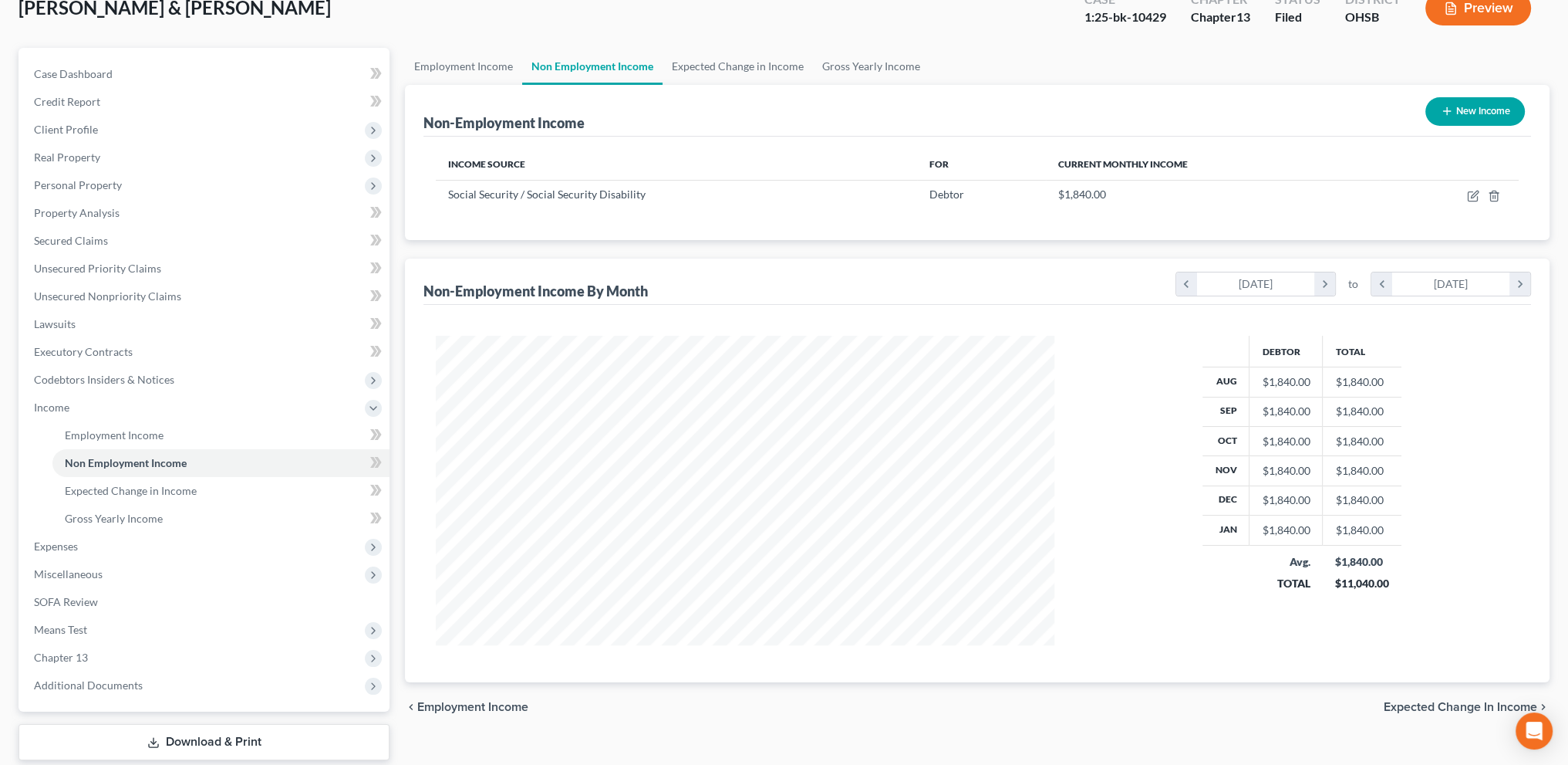
scroll to position [193, 0]
